Goal: Transaction & Acquisition: Purchase product/service

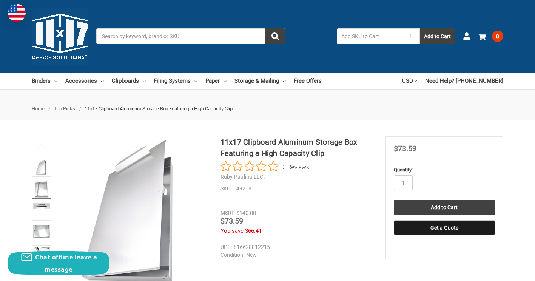
click at [42, 192] on img at bounding box center [41, 189] width 13 height 17
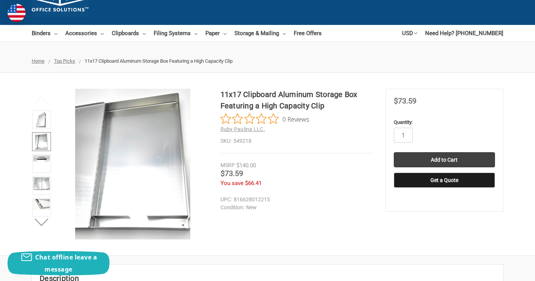
scroll to position [53, 0]
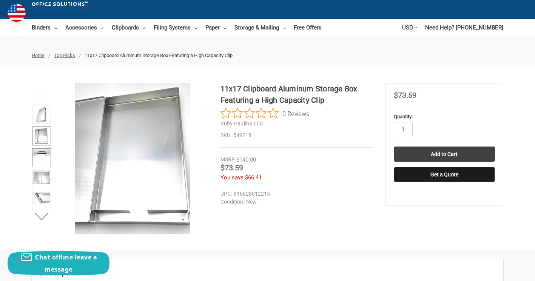
click at [42, 159] on link at bounding box center [41, 157] width 19 height 19
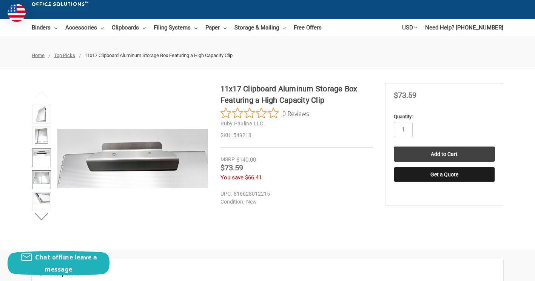
click at [40, 179] on img at bounding box center [41, 177] width 17 height 13
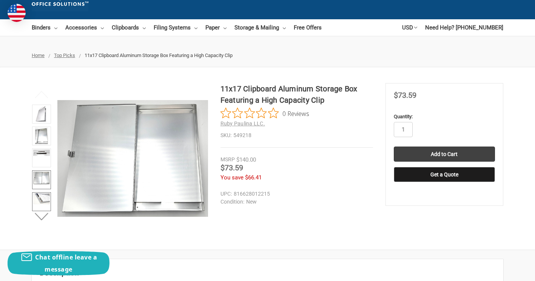
click at [42, 194] on img at bounding box center [41, 198] width 17 height 11
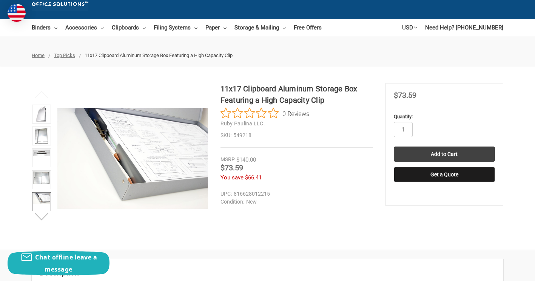
click at [41, 214] on button "Next" at bounding box center [41, 216] width 23 height 15
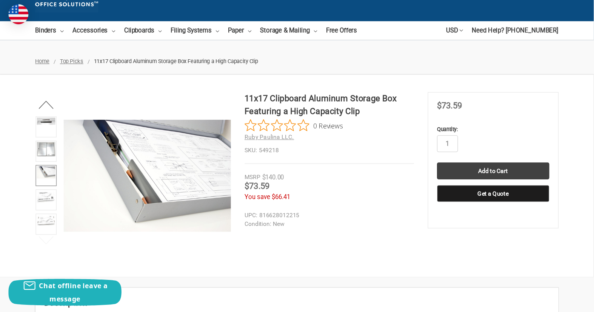
scroll to position [43, 0]
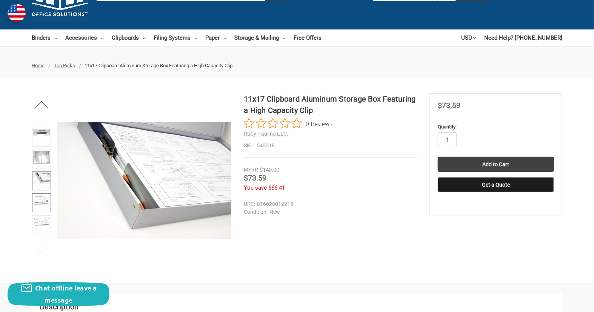
click at [42, 196] on img at bounding box center [41, 199] width 17 height 11
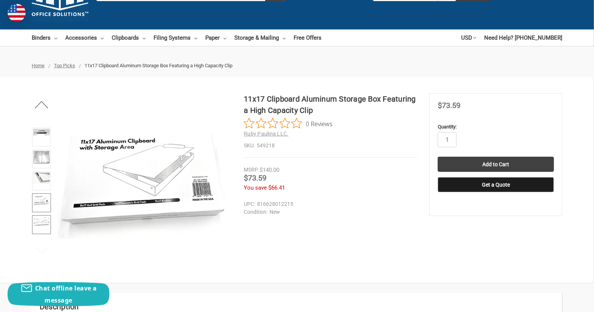
click at [40, 227] on link at bounding box center [41, 224] width 19 height 19
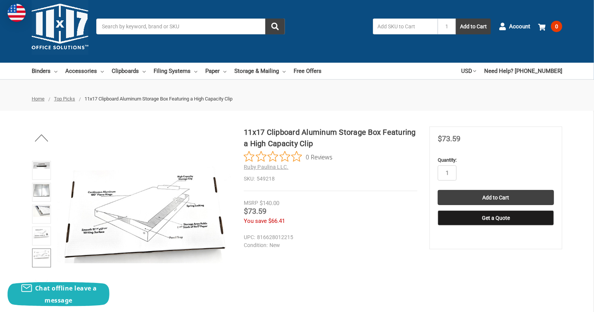
scroll to position [0, 0]
